Goal: Use online tool/utility: Utilize a website feature to perform a specific function

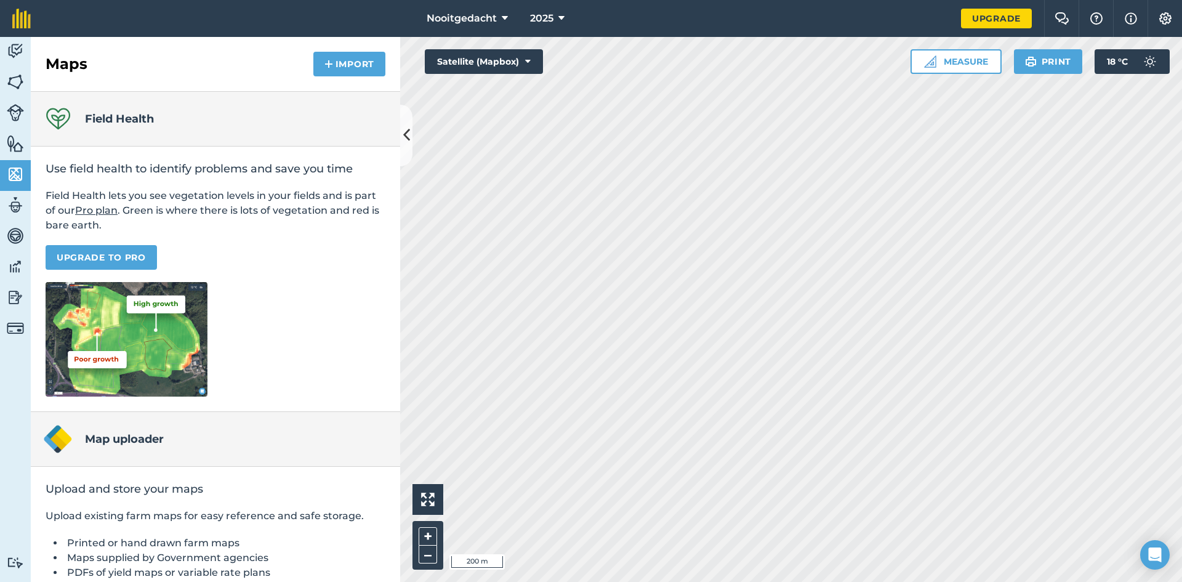
click at [485, 53] on div "Hello i 200 m + – Satellite (Mapbox) Measure Print 18 ° C" at bounding box center [791, 309] width 782 height 545
click at [22, 82] on img at bounding box center [15, 82] width 17 height 18
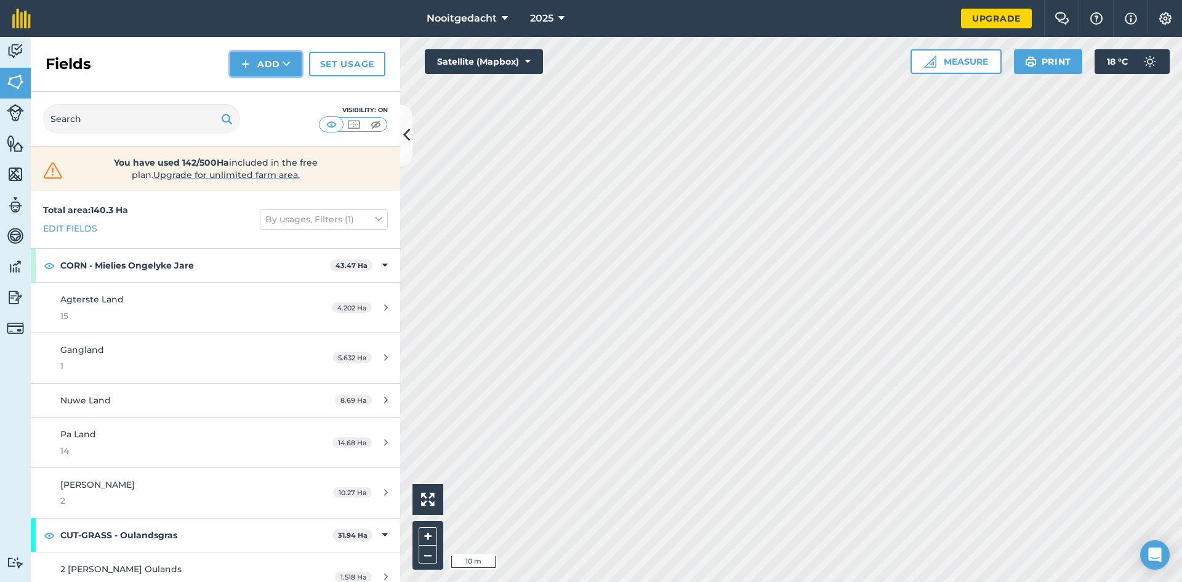
click at [270, 68] on button "Add" at bounding box center [265, 64] width 71 height 25
click at [263, 88] on link "Draw" at bounding box center [266, 91] width 68 height 27
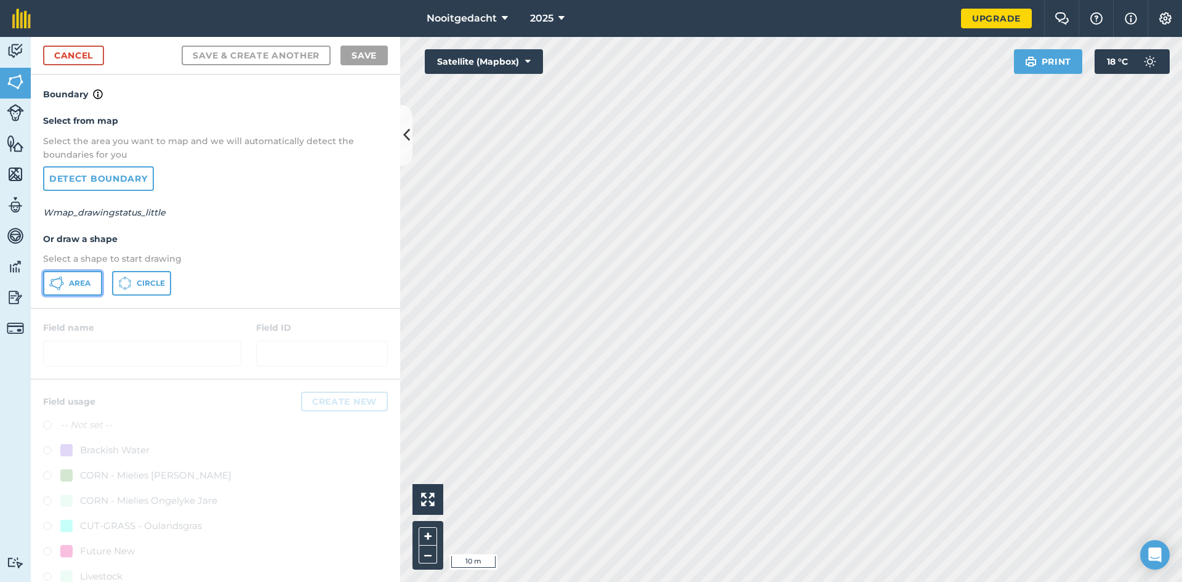
click at [81, 286] on span "Area" at bounding box center [80, 283] width 22 height 10
